Goal: Information Seeking & Learning: Understand process/instructions

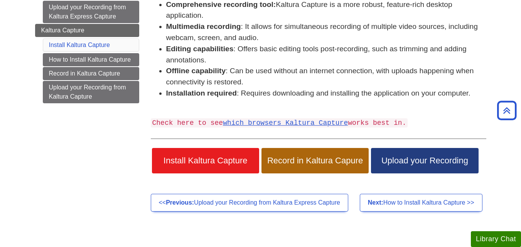
scroll to position [148, 0]
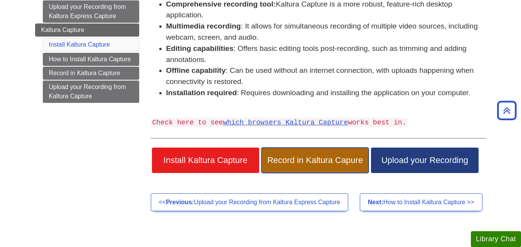
click at [348, 165] on span "Record in Kaltura Capure" at bounding box center [315, 160] width 96 height 10
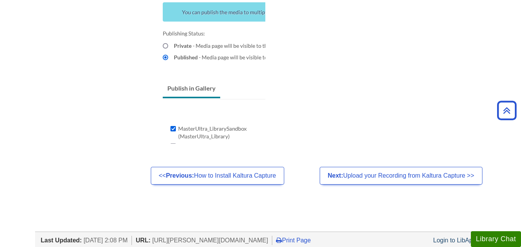
scroll to position [728, 0]
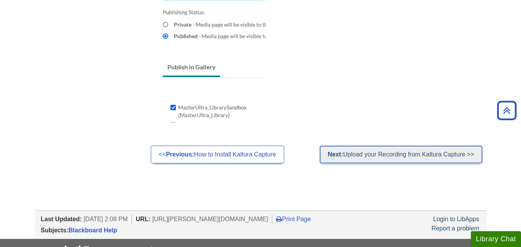
click at [435, 158] on link "Next: Upload your Recording from Kaltura Capture >>" at bounding box center [400, 155] width 163 height 18
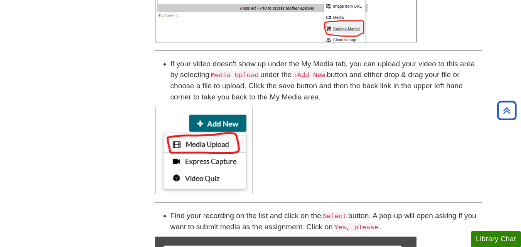
scroll to position [565, 0]
